Goal: Information Seeking & Learning: Learn about a topic

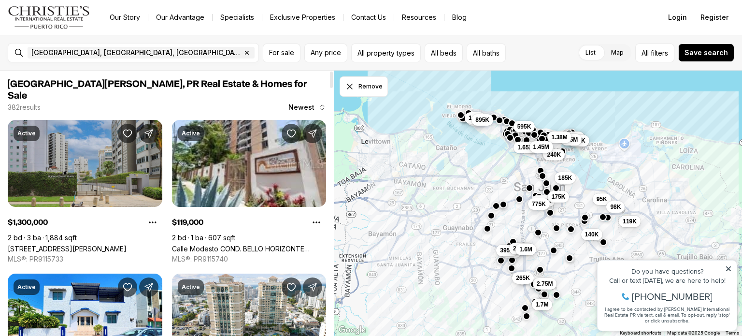
click at [99, 244] on link "59 KINGS COURT #503, SAN JUAN PR, 00912" at bounding box center [67, 248] width 119 height 8
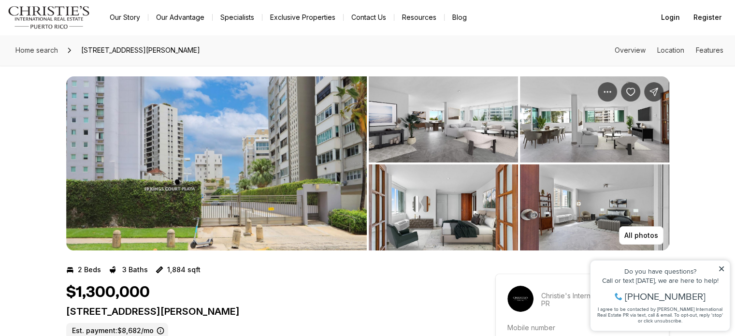
scroll to position [5, 0]
click at [355, 315] on p "[STREET_ADDRESS][PERSON_NAME]" at bounding box center [263, 311] width 394 height 12
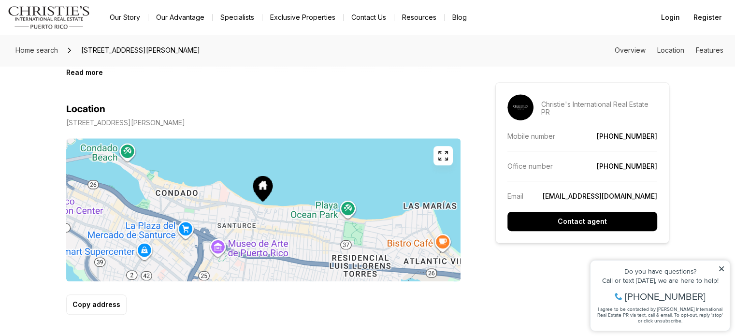
scroll to position [255, 0]
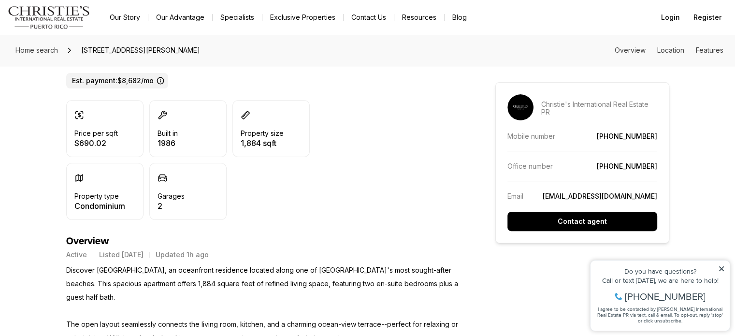
click at [288, 18] on link "Exclusive Properties" at bounding box center [302, 18] width 81 height 14
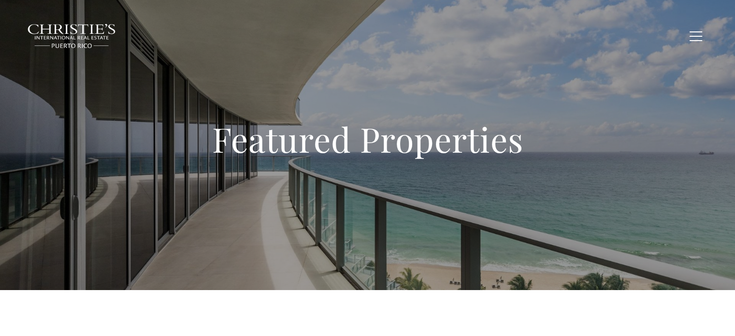
type input "**********"
type input "*********"
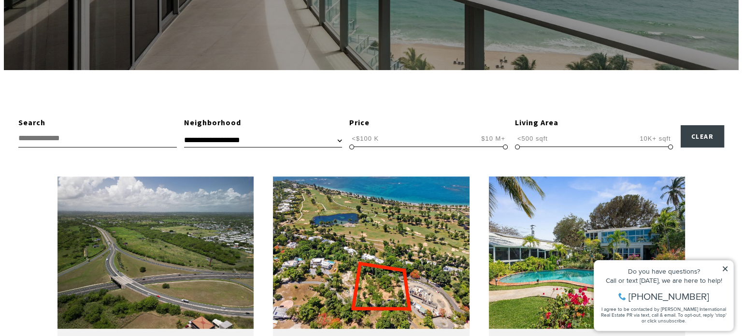
scroll to position [220, 0]
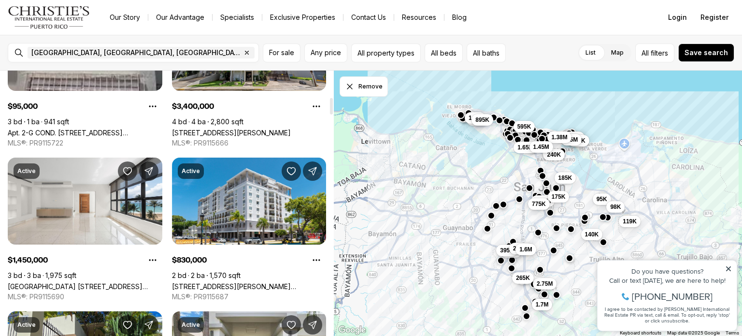
scroll to position [455, 0]
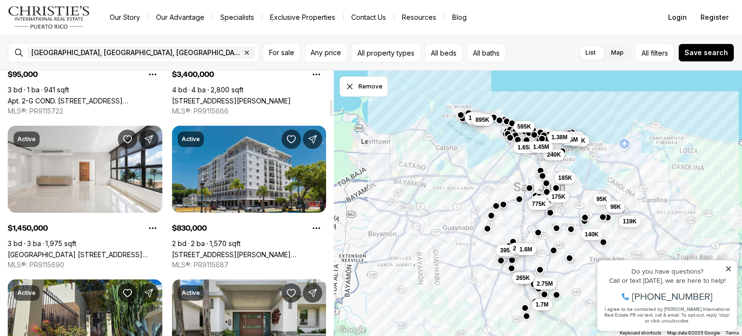
click at [248, 250] on link "[STREET_ADDRESS][PERSON_NAME][PERSON_NAME][PERSON_NAME]" at bounding box center [249, 254] width 155 height 8
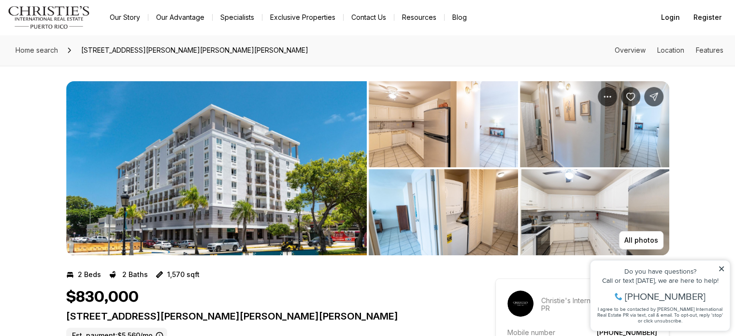
drag, startPoint x: 672, startPoint y: 1, endPoint x: 408, endPoint y: 48, distance: 268.3
click at [408, 48] on div "Home search [STREET_ADDRESS][PERSON_NAME][PERSON_NAME][PERSON_NAME] Overview Lo…" at bounding box center [367, 50] width 735 height 31
